Goal: Task Accomplishment & Management: Use online tool/utility

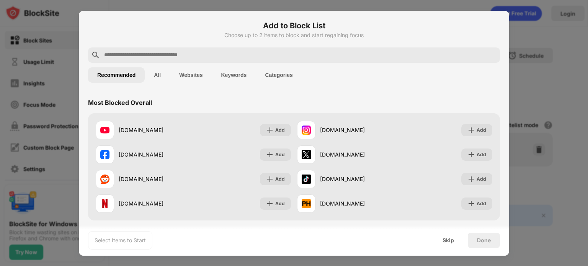
click at [251, 52] on input "text" at bounding box center [299, 55] width 393 height 9
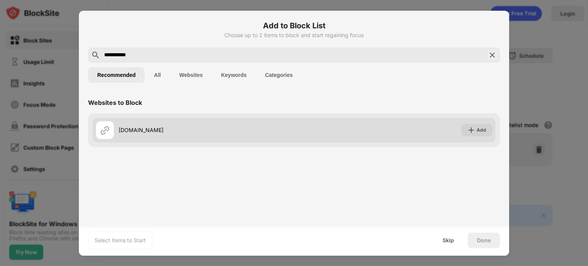
type input "**********"
click at [469, 128] on img at bounding box center [471, 130] width 8 height 8
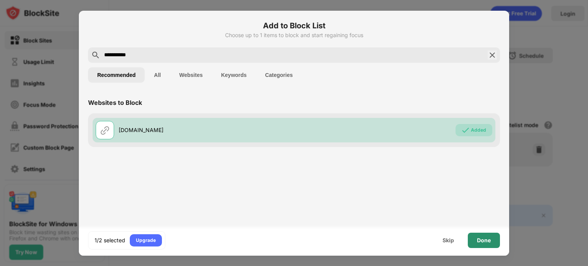
click at [479, 241] on div "Done" at bounding box center [484, 240] width 14 height 6
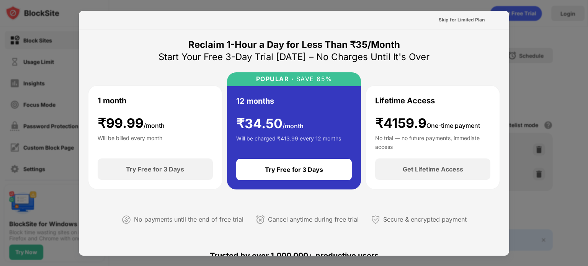
click at [559, 50] on div at bounding box center [294, 133] width 588 height 266
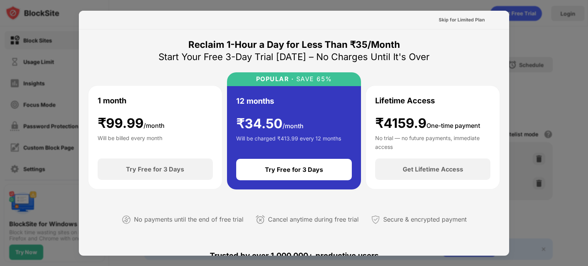
click at [521, 24] on div at bounding box center [294, 133] width 588 height 266
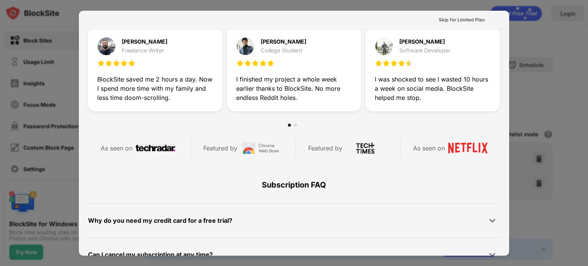
scroll to position [373, 0]
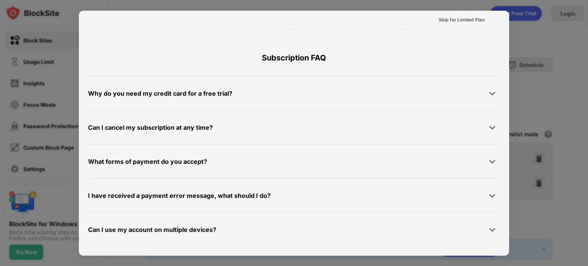
click at [57, 50] on div at bounding box center [294, 133] width 588 height 266
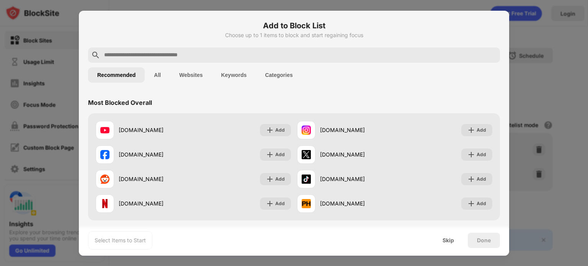
click at [537, 40] on div at bounding box center [294, 133] width 588 height 266
click at [459, 243] on div "Skip" at bounding box center [448, 240] width 30 height 15
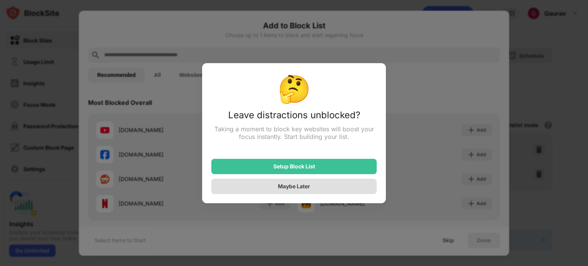
click at [333, 186] on div "Maybe Later" at bounding box center [293, 186] width 165 height 15
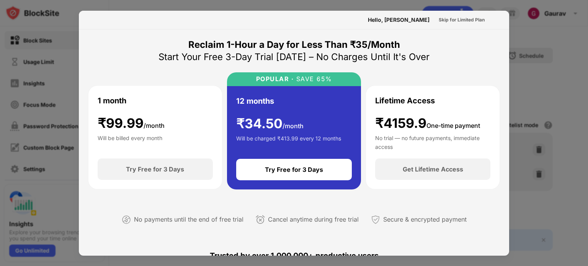
click at [556, 62] on div at bounding box center [294, 133] width 588 height 266
click at [556, 61] on div at bounding box center [294, 133] width 588 height 266
click at [550, 43] on div at bounding box center [294, 133] width 588 height 266
click at [447, 20] on div "Skip for Limited Plan" at bounding box center [462, 20] width 46 height 8
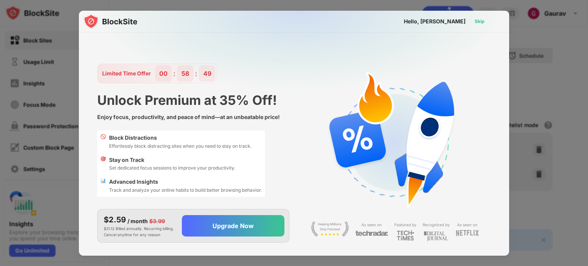
click at [475, 20] on div "Skip" at bounding box center [480, 22] width 10 height 8
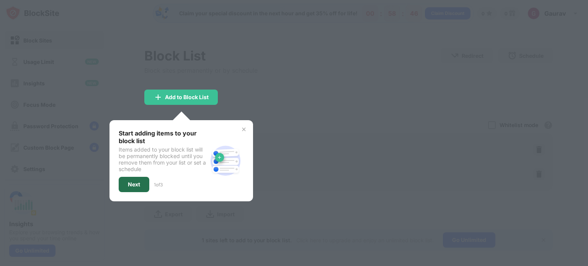
click at [139, 181] on div "Next" at bounding box center [134, 184] width 12 height 6
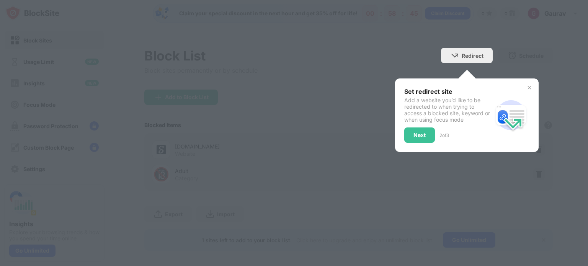
click at [448, 42] on div at bounding box center [294, 133] width 588 height 266
click at [419, 134] on div "Next" at bounding box center [419, 134] width 31 height 15
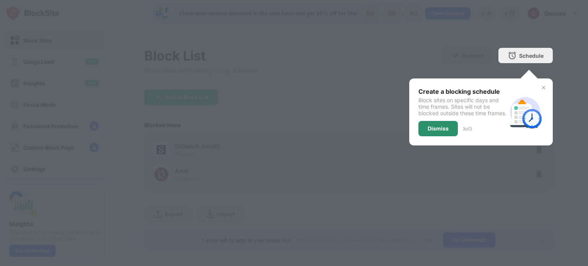
click at [438, 129] on div "Dismiss" at bounding box center [437, 128] width 39 height 15
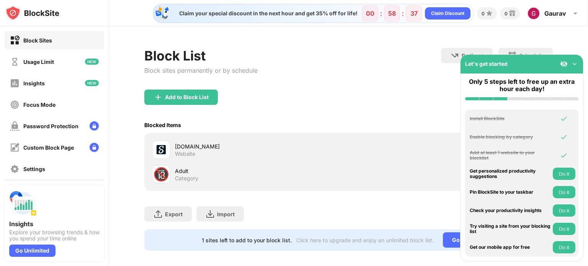
drag, startPoint x: 527, startPoint y: 65, endPoint x: 512, endPoint y: 102, distance: 40.0
click at [508, 106] on div "Let's get started Only 5 steps left to free up an extra hour each day! Install …" at bounding box center [521, 157] width 123 height 207
click at [574, 62] on img at bounding box center [575, 64] width 8 height 8
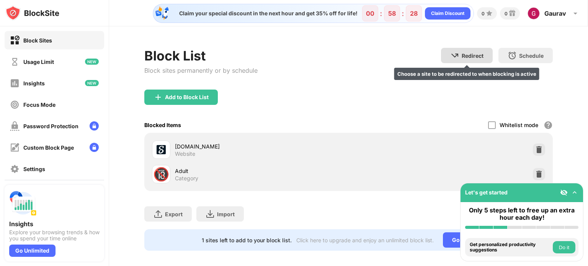
click at [468, 59] on div "Redirect Choose a site to be redirected to when blocking is active" at bounding box center [467, 55] width 52 height 15
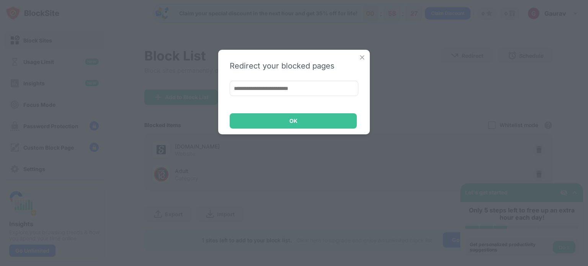
click at [309, 91] on input at bounding box center [294, 88] width 129 height 15
type input "*"
click at [271, 85] on input at bounding box center [294, 88] width 129 height 15
paste input "**********"
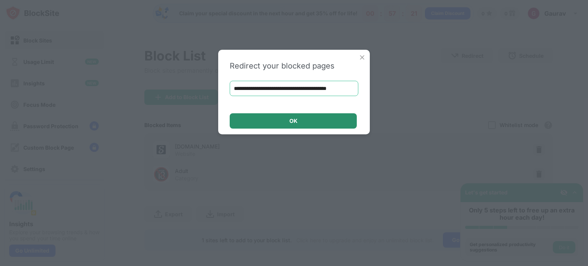
type input "**********"
click at [276, 119] on div "OK" at bounding box center [293, 120] width 127 height 15
